Goal: Information Seeking & Learning: Check status

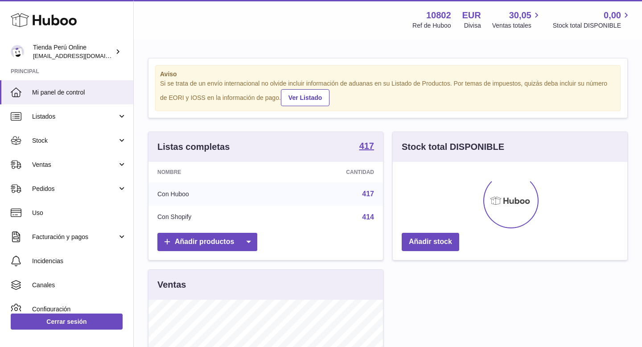
scroll to position [139, 234]
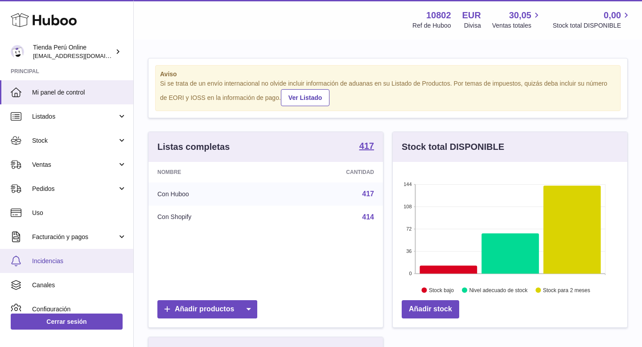
click at [58, 263] on span "Incidencias" at bounding box center [79, 261] width 94 height 8
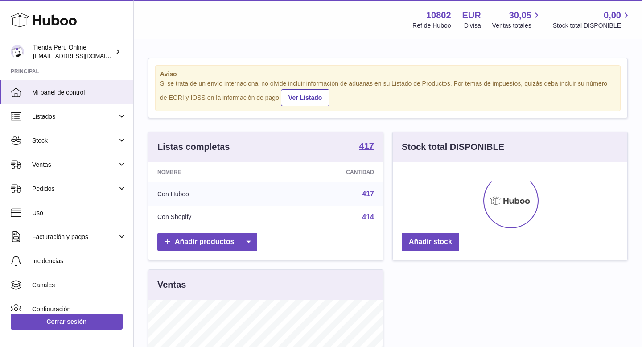
scroll to position [139, 234]
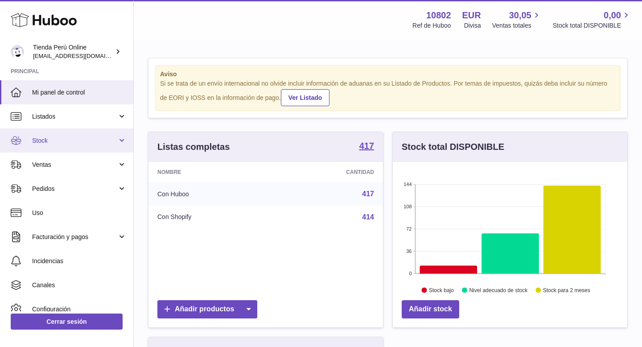
click at [80, 142] on span "Stock" at bounding box center [74, 140] width 85 height 8
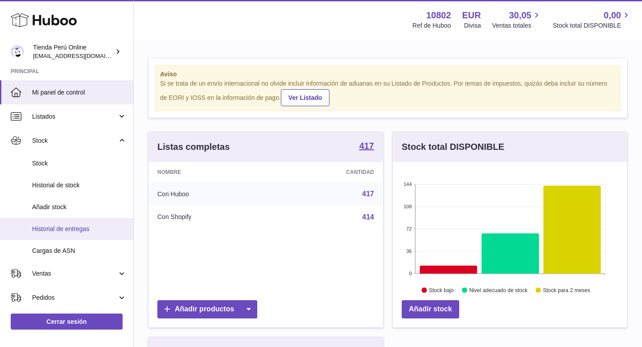
click at [76, 227] on span "Historial de entregas" at bounding box center [79, 229] width 94 height 8
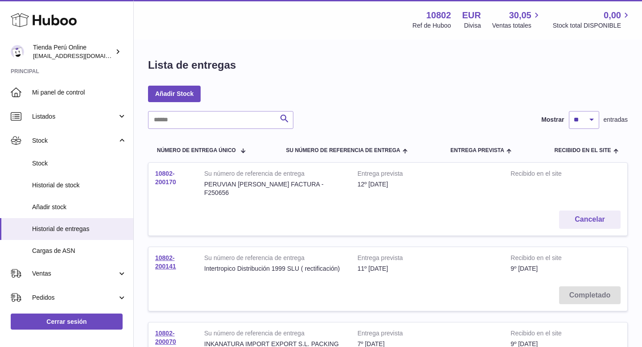
click at [169, 179] on link "10802-200170" at bounding box center [165, 178] width 21 height 16
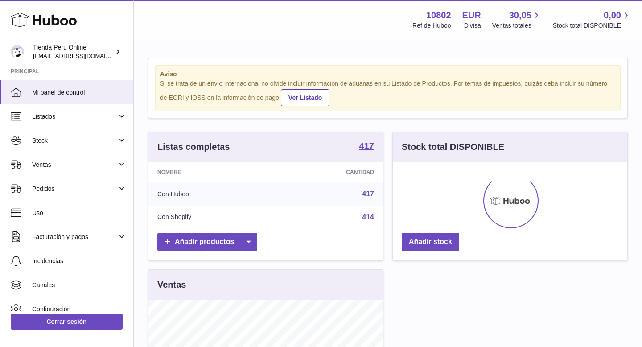
scroll to position [139, 234]
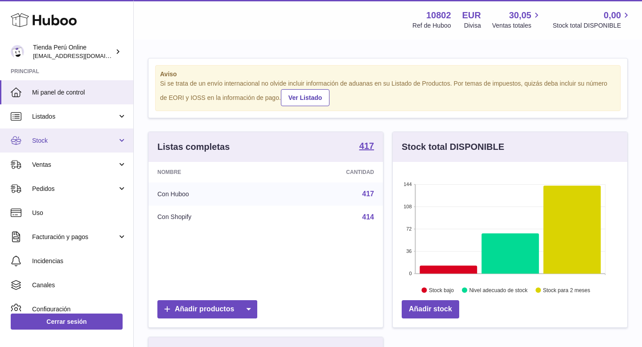
click at [61, 148] on link "Stock" at bounding box center [66, 140] width 133 height 24
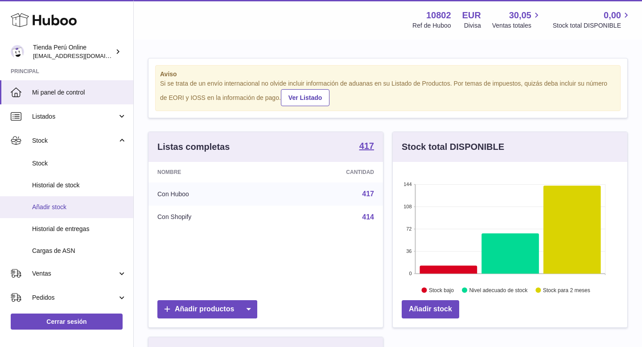
click at [75, 203] on span "Añadir stock" at bounding box center [79, 207] width 94 height 8
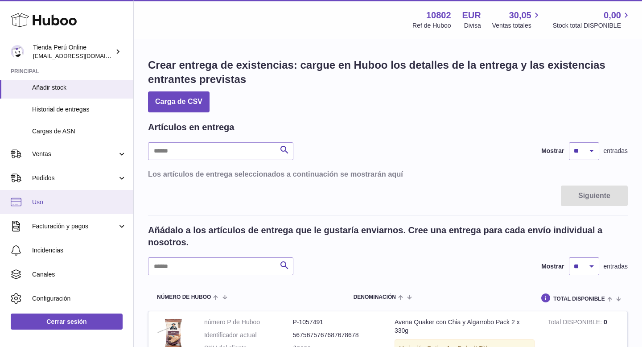
scroll to position [118, 0]
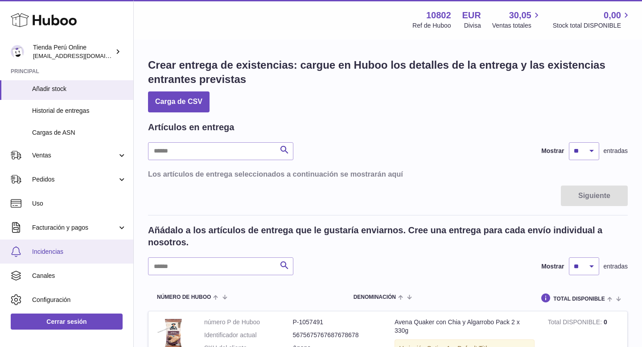
click at [65, 257] on link "Incidencias" at bounding box center [66, 251] width 133 height 24
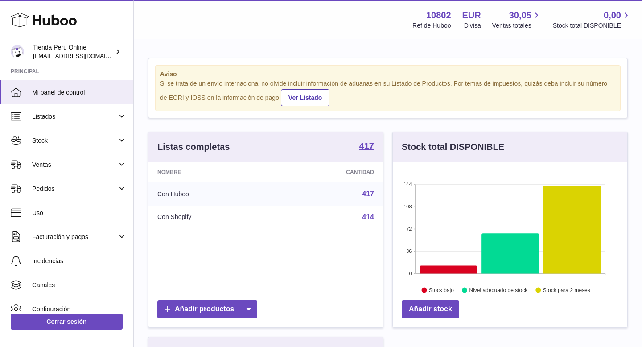
scroll to position [139, 234]
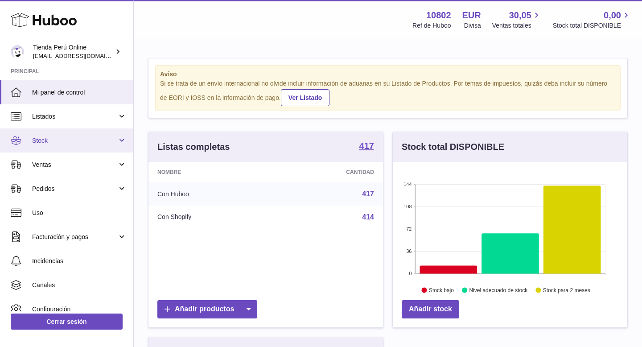
click at [62, 147] on link "Stock" at bounding box center [66, 140] width 133 height 24
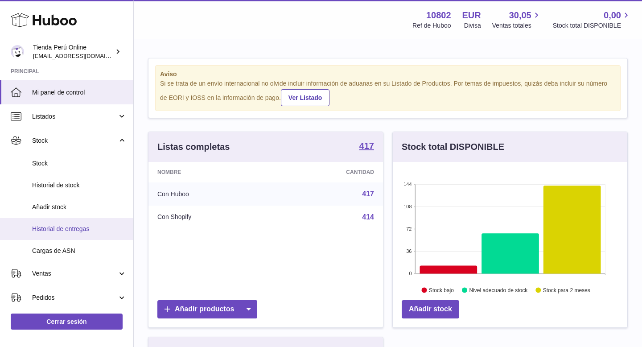
click at [79, 227] on span "Historial de entregas" at bounding box center [79, 229] width 94 height 8
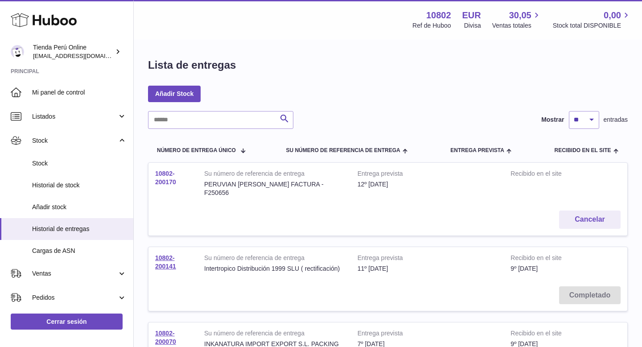
click at [169, 182] on link "10802-200170" at bounding box center [165, 178] width 21 height 16
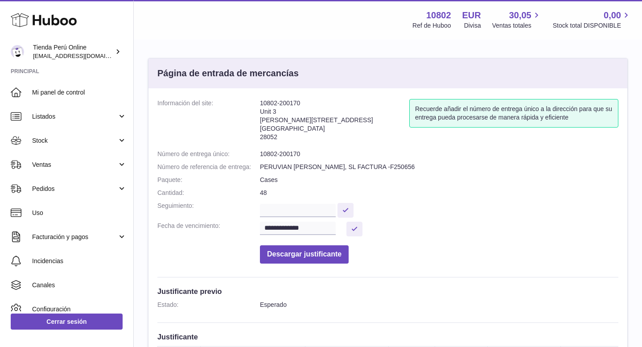
drag, startPoint x: 259, startPoint y: 154, endPoint x: 300, endPoint y: 154, distance: 40.5
click at [300, 155] on dd "10802-200170" at bounding box center [439, 154] width 358 height 8
drag, startPoint x: 300, startPoint y: 154, endPoint x: 255, endPoint y: 153, distance: 45.0
click at [255, 153] on dl "**********" at bounding box center [387, 183] width 461 height 169
copy dl "Número de entrega único: 10802-200170"
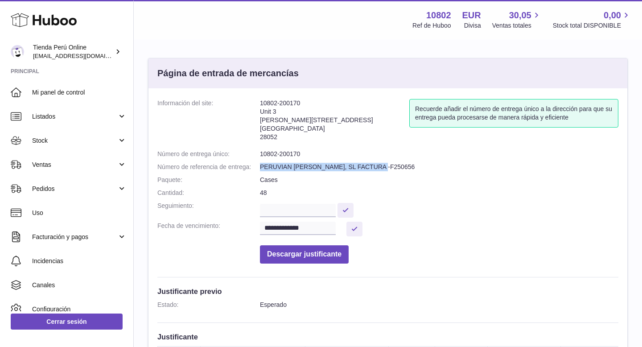
drag, startPoint x: 260, startPoint y: 167, endPoint x: 393, endPoint y: 168, distance: 133.2
click at [395, 170] on dd "PERUVIAN [PERSON_NAME], SL FACTURA -F250656" at bounding box center [439, 167] width 358 height 8
copy dd "PERUVIAN [PERSON_NAME], SL FACTURA -F250656"
